Goal: Information Seeking & Learning: Learn about a topic

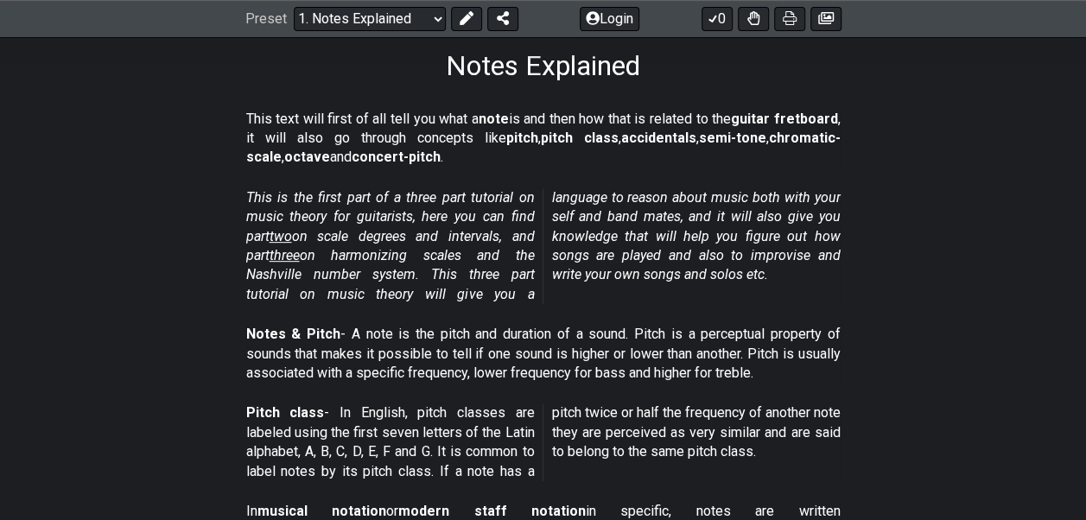
scroll to position [282, 0]
drag, startPoint x: 278, startPoint y: 119, endPoint x: 340, endPoint y: 119, distance: 61.4
click at [340, 119] on p "This text will first of all tell you what a note is and then how that is relate…" at bounding box center [543, 138] width 595 height 58
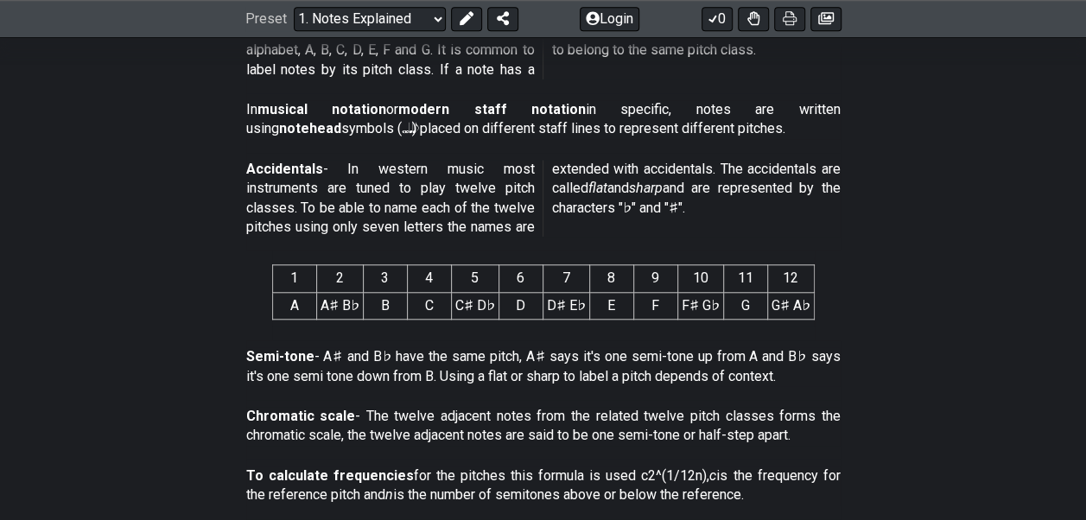
scroll to position [612, 0]
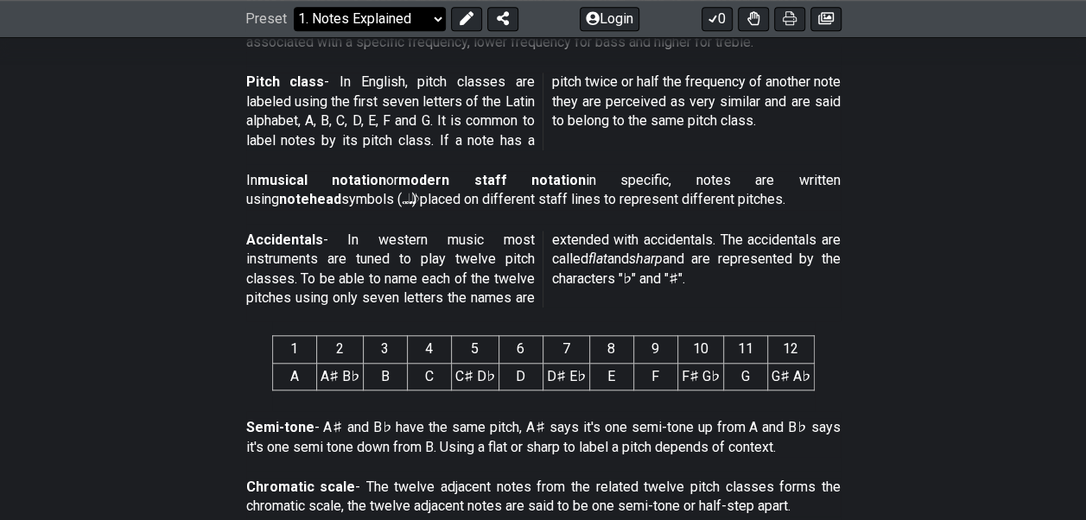
click at [432, 23] on select "Welcome to #fretflip! Initial Preset Custom Preset Minor Pentatonic Major Penta…" at bounding box center [370, 19] width 152 height 24
click at [436, 17] on select "Welcome to #fretflip! Initial Preset Custom Preset Minor Pentatonic Major Penta…" at bounding box center [370, 19] width 152 height 24
click at [294, 31] on select "Welcome to #fretflip! Initial Preset Custom Preset Minor Pentatonic Major Penta…" at bounding box center [370, 19] width 152 height 24
select select "/scale-degrees-and-intervals"
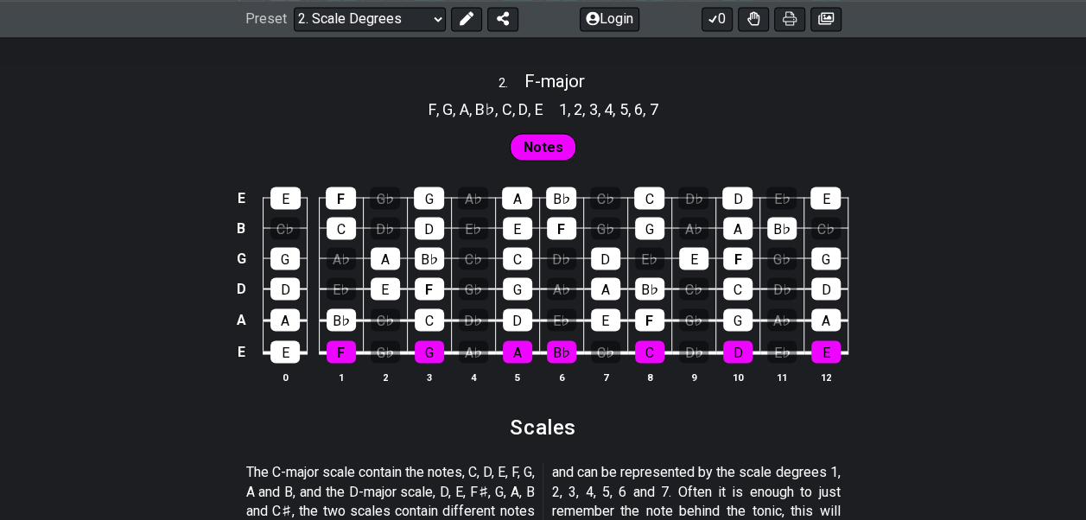
scroll to position [1659, 0]
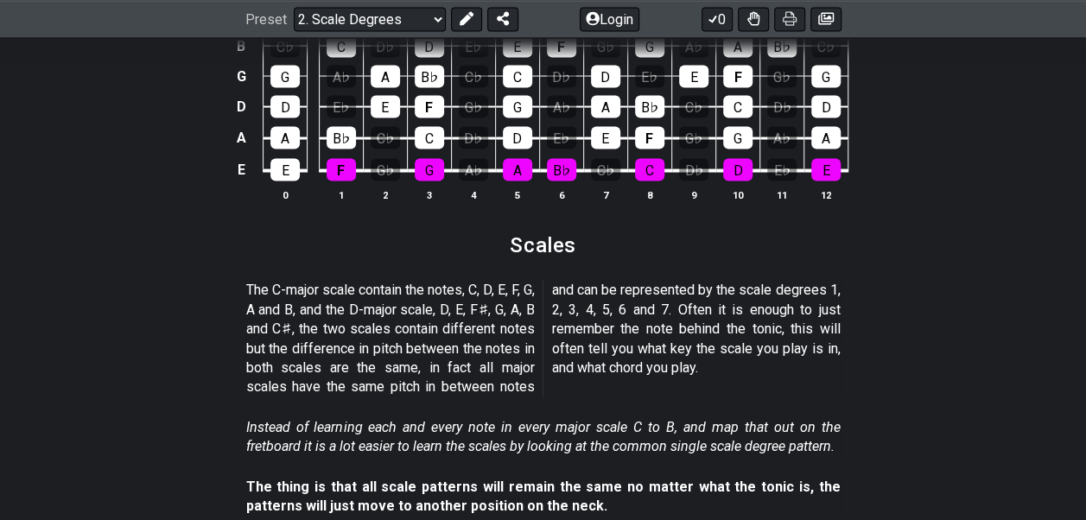
drag, startPoint x: 273, startPoint y: 286, endPoint x: 530, endPoint y: 372, distance: 270.5
click at [530, 372] on p "The C-major scale contain the notes, C, D, E, F, G, A and B, and the D-major sc…" at bounding box center [543, 339] width 595 height 116
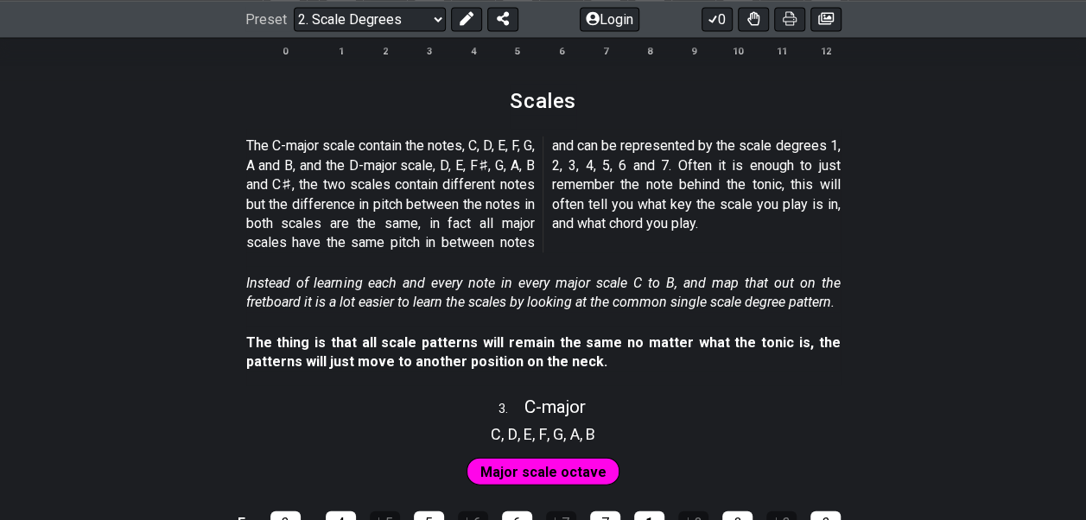
scroll to position [1804, 0]
